Goal: Information Seeking & Learning: Check status

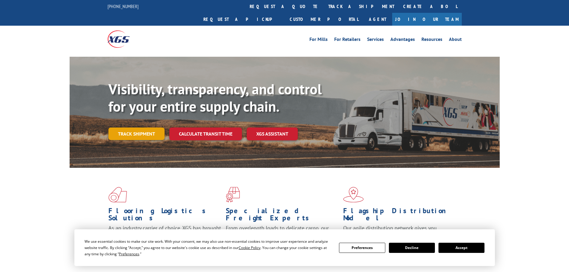
click at [141, 128] on link "Track shipment" at bounding box center [136, 134] width 56 height 13
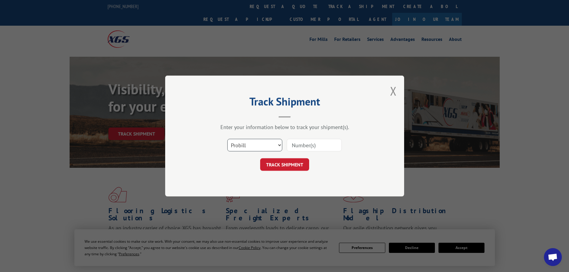
click at [281, 147] on select "Select category... Probill BOL PO" at bounding box center [254, 145] width 55 height 13
select select "bol"
click at [227, 139] on select "Select category... Probill BOL PO" at bounding box center [254, 145] width 55 height 13
click at [303, 146] on input at bounding box center [314, 145] width 55 height 13
type input "4088129"
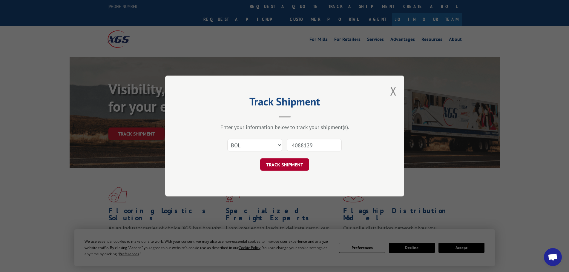
click at [282, 163] on button "TRACK SHIPMENT" at bounding box center [284, 164] width 49 height 13
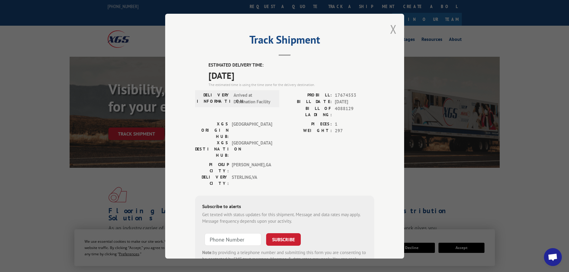
click at [391, 30] on button "Close modal" at bounding box center [393, 29] width 7 height 16
